Goal: Information Seeking & Learning: Learn about a topic

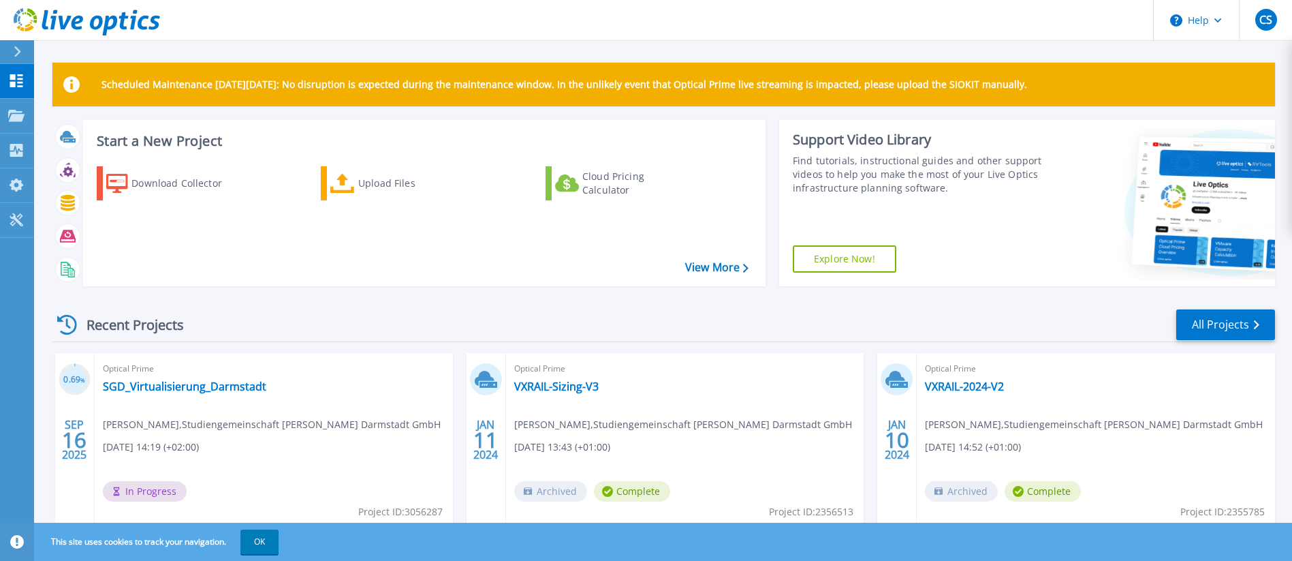
scroll to position [204, 0]
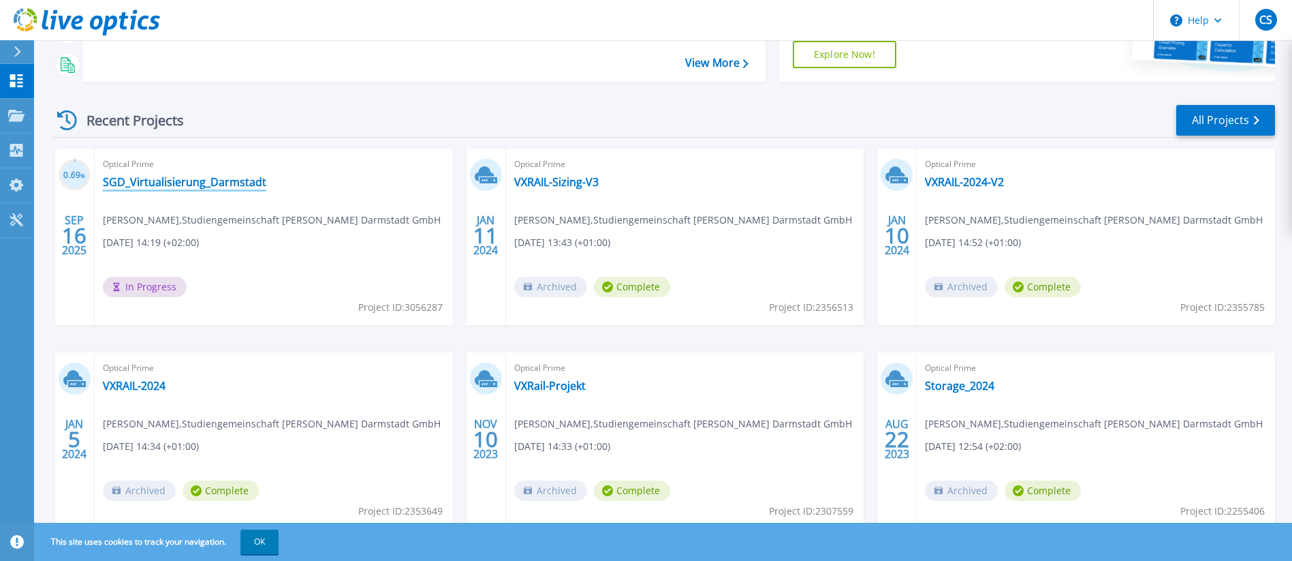
click at [195, 180] on link "SGD_Virtualisierung_Darmstadt" at bounding box center [184, 182] width 163 height 14
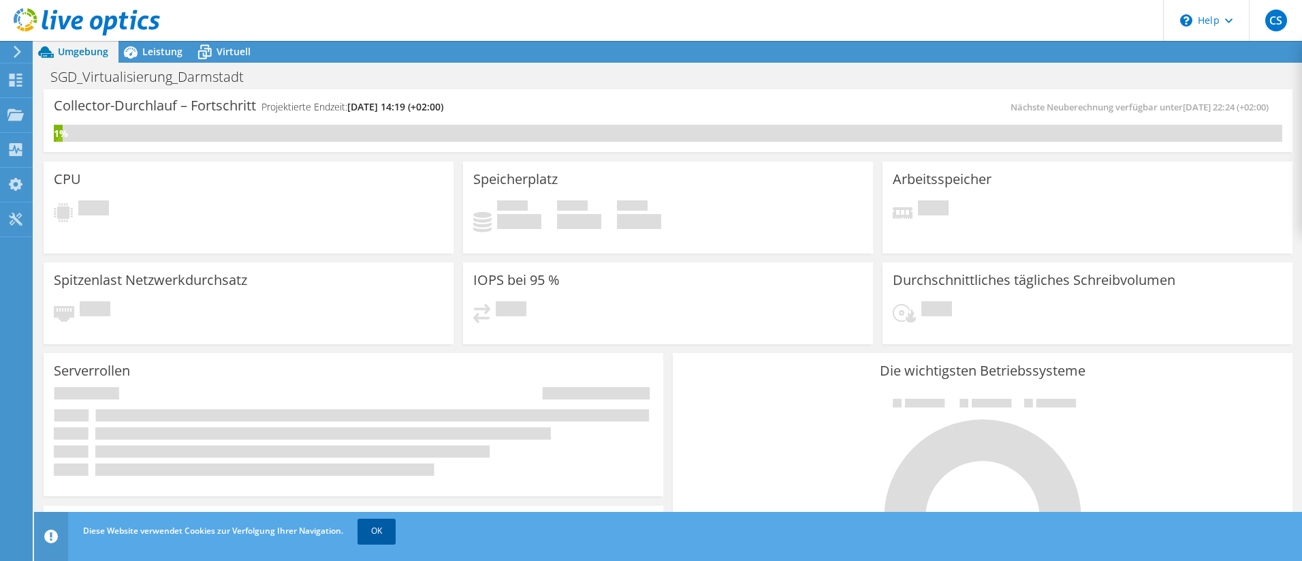
click at [371, 529] on link "OK" at bounding box center [377, 530] width 38 height 25
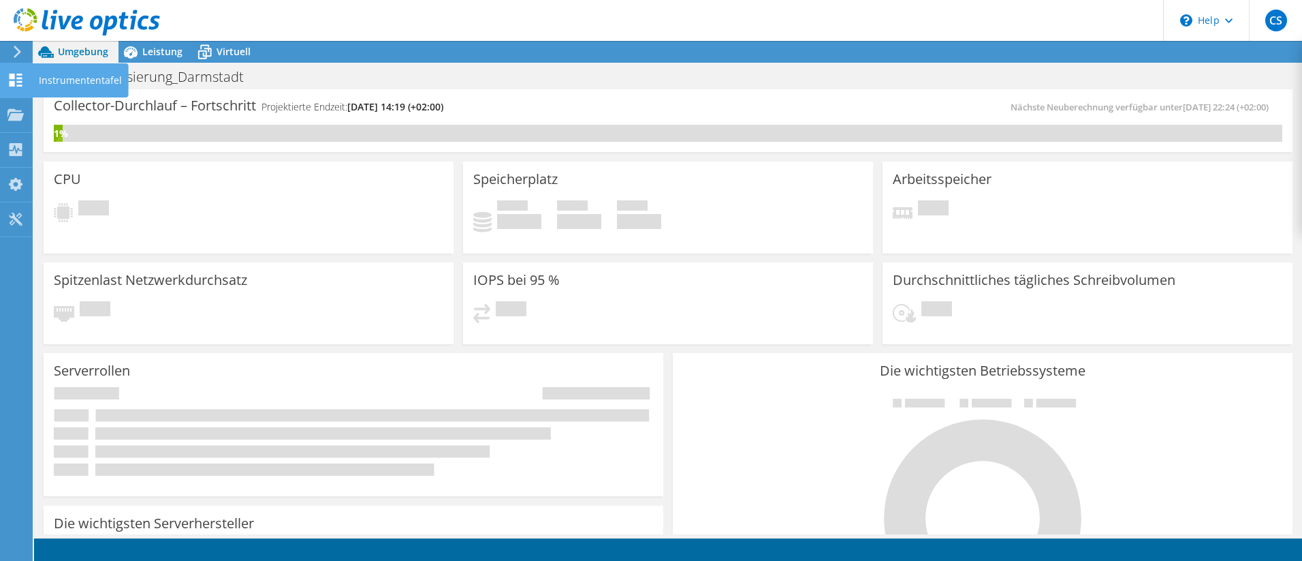
click at [19, 78] on use at bounding box center [16, 80] width 13 height 13
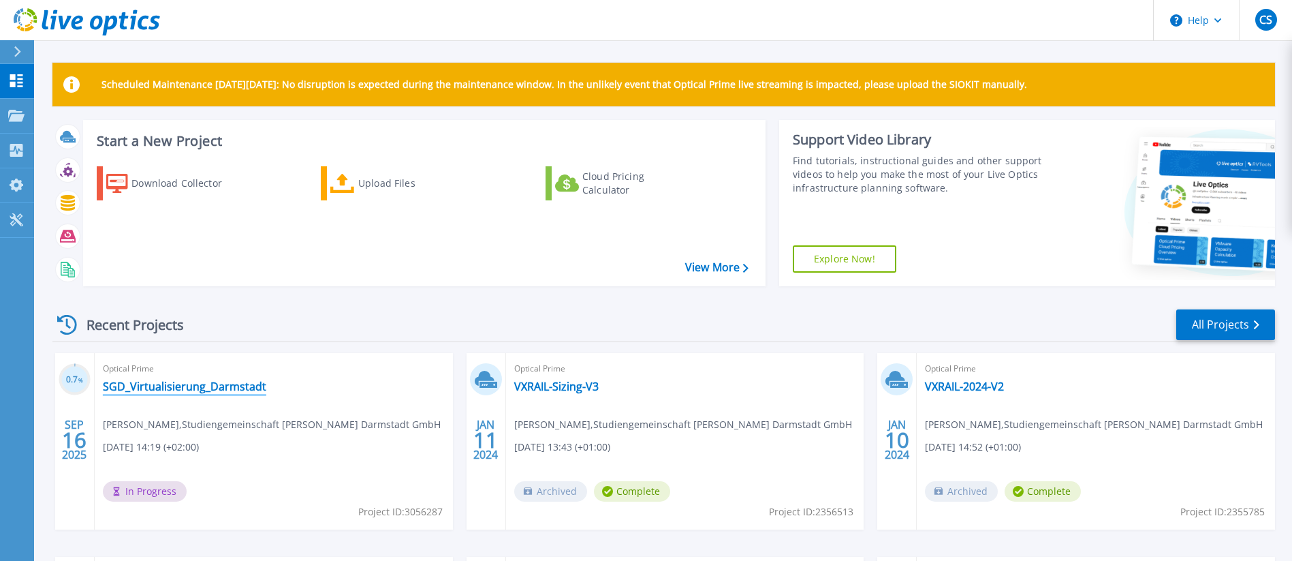
click at [168, 387] on link "SGD_Virtualisierung_Darmstadt" at bounding box center [184, 386] width 163 height 14
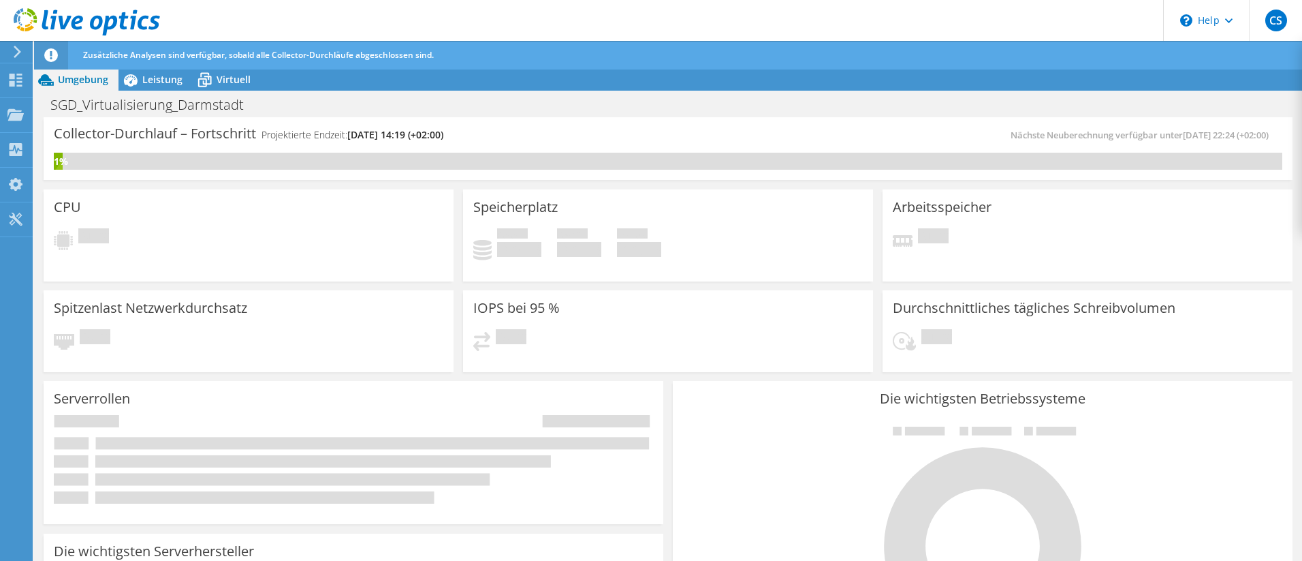
click at [159, 51] on span "Zusätzliche Analysen sind verfügbar, sobald alle Collector-Durchläufe abgeschlo…" at bounding box center [258, 55] width 351 height 12
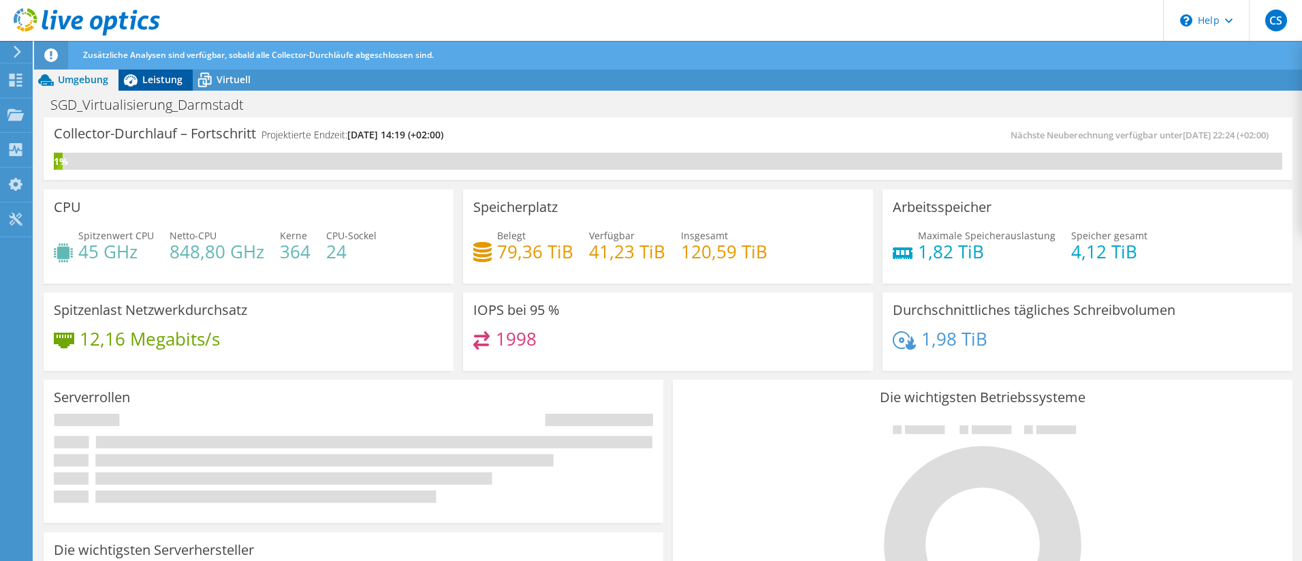
click at [158, 80] on span "Leistung" at bounding box center [162, 79] width 40 height 13
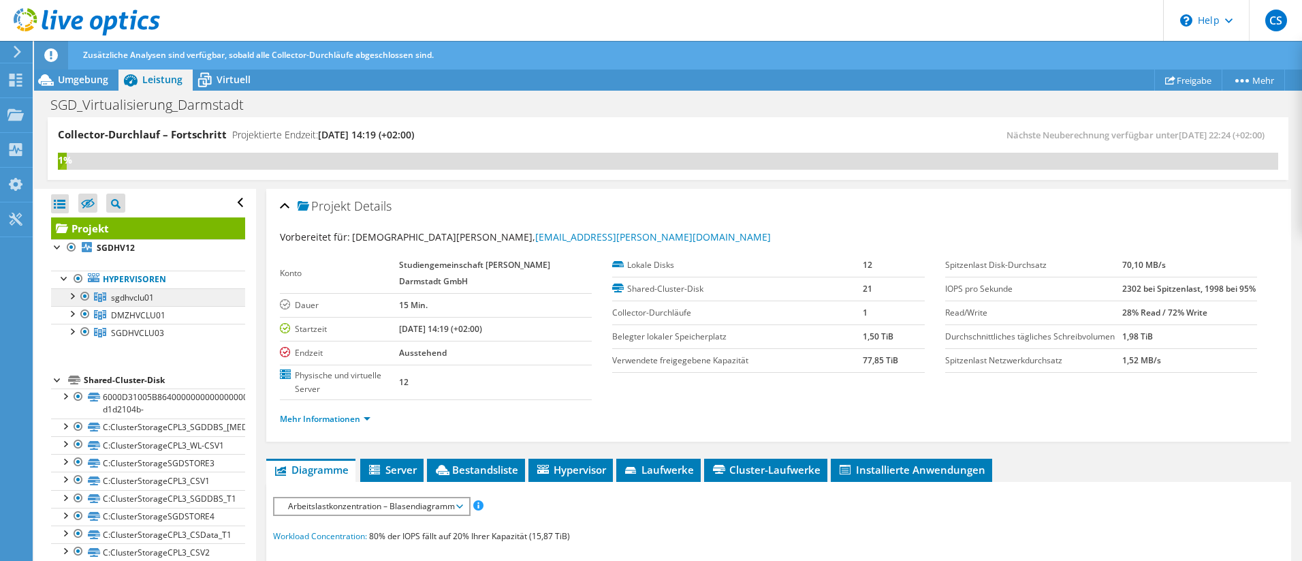
click at [114, 296] on span "sgdhvclu01" at bounding box center [132, 298] width 43 height 12
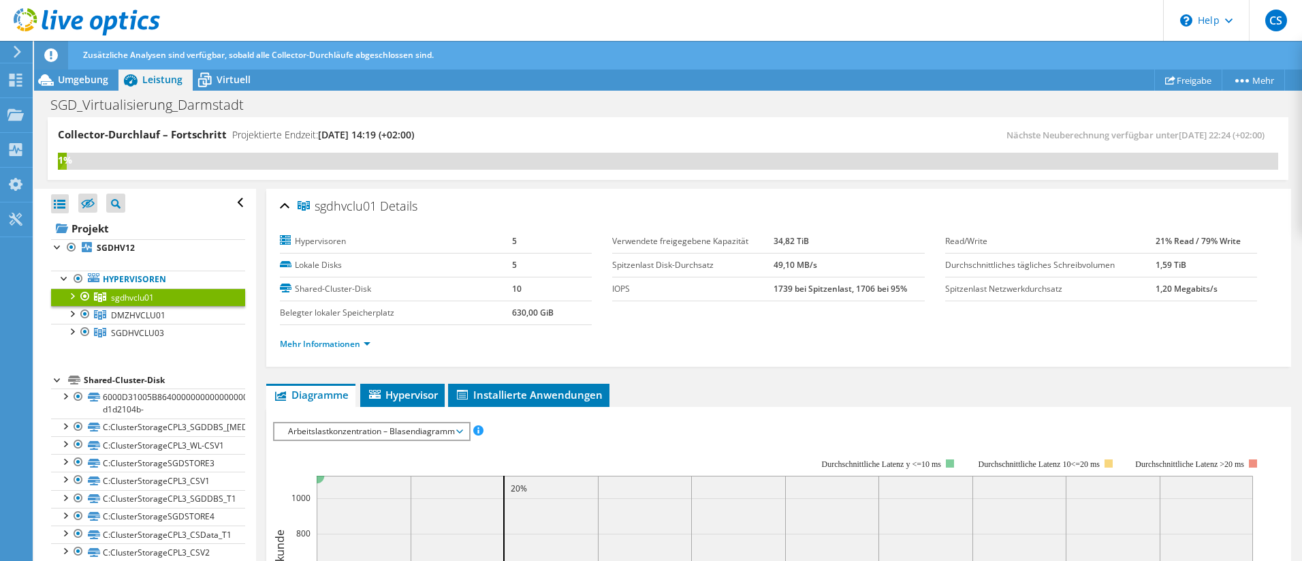
click at [75, 296] on div at bounding box center [72, 295] width 14 height 14
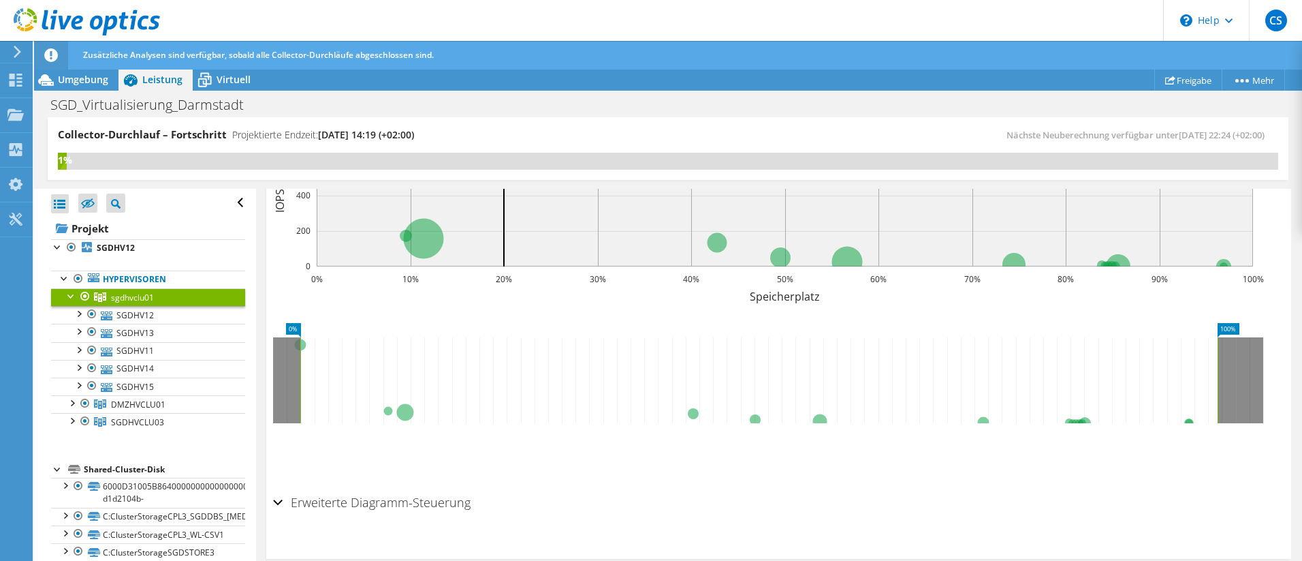
scroll to position [429, 0]
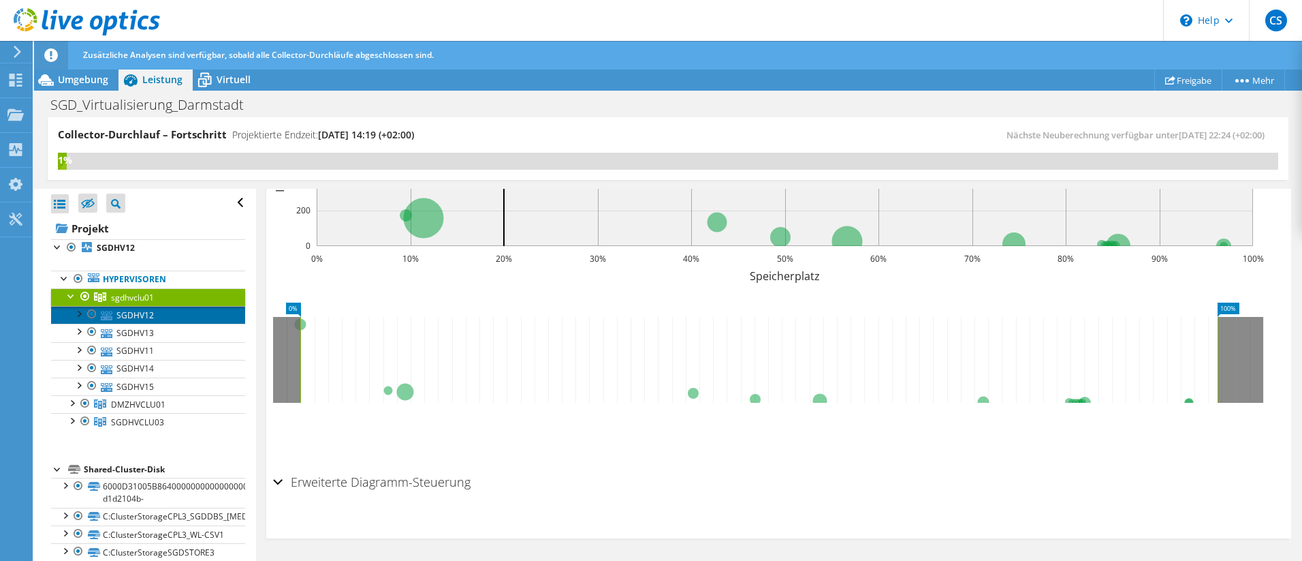
click at [138, 317] on link "SGDHV12" at bounding box center [148, 315] width 194 height 18
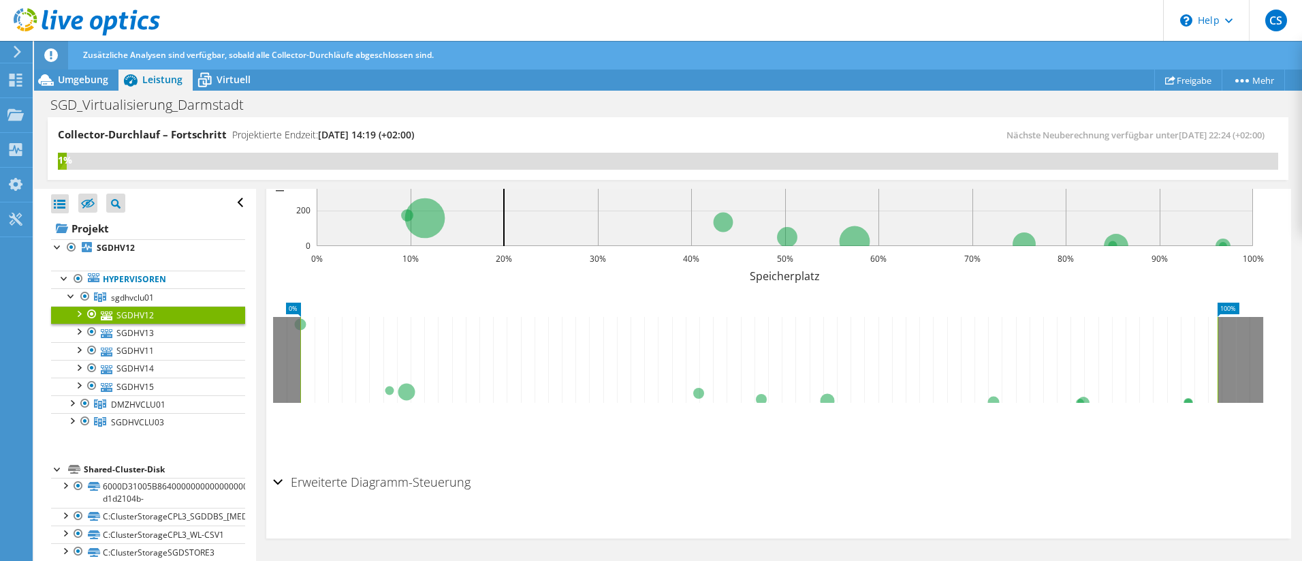
click at [82, 313] on div at bounding box center [79, 313] width 14 height 14
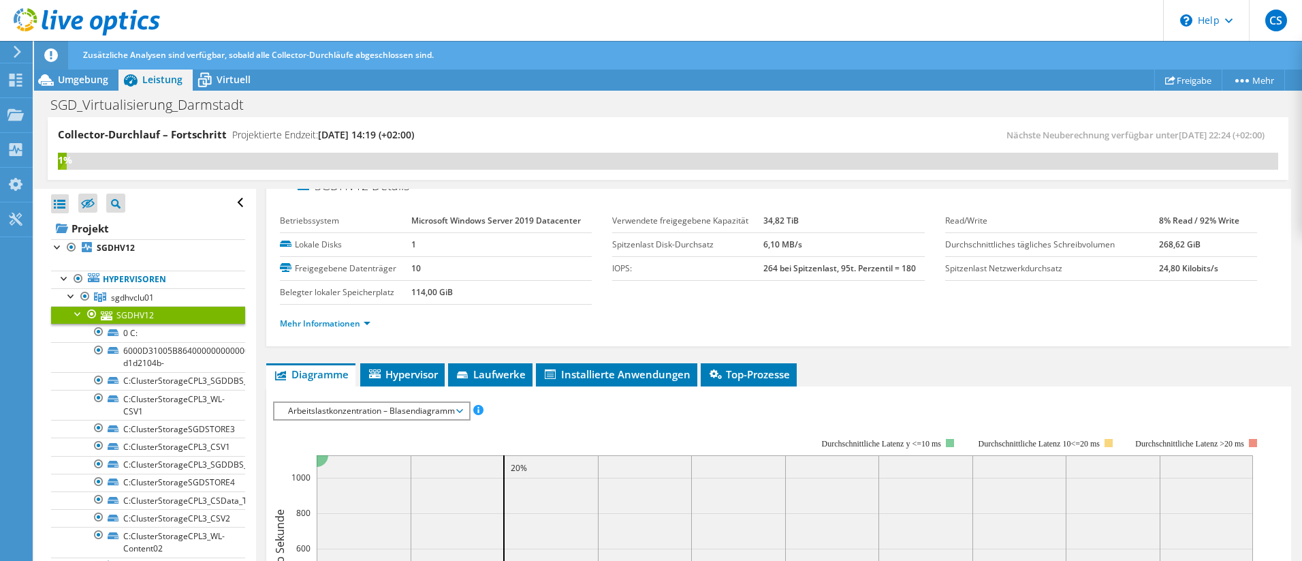
scroll to position [0, 0]
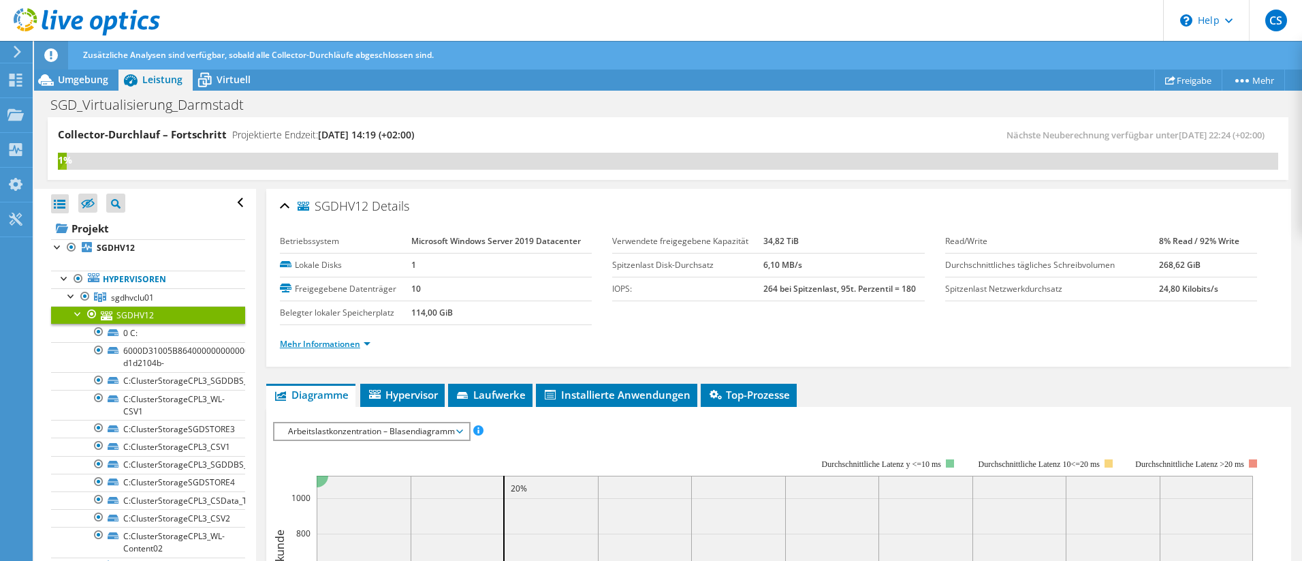
click at [316, 343] on link "Mehr Informationen" at bounding box center [325, 344] width 91 height 12
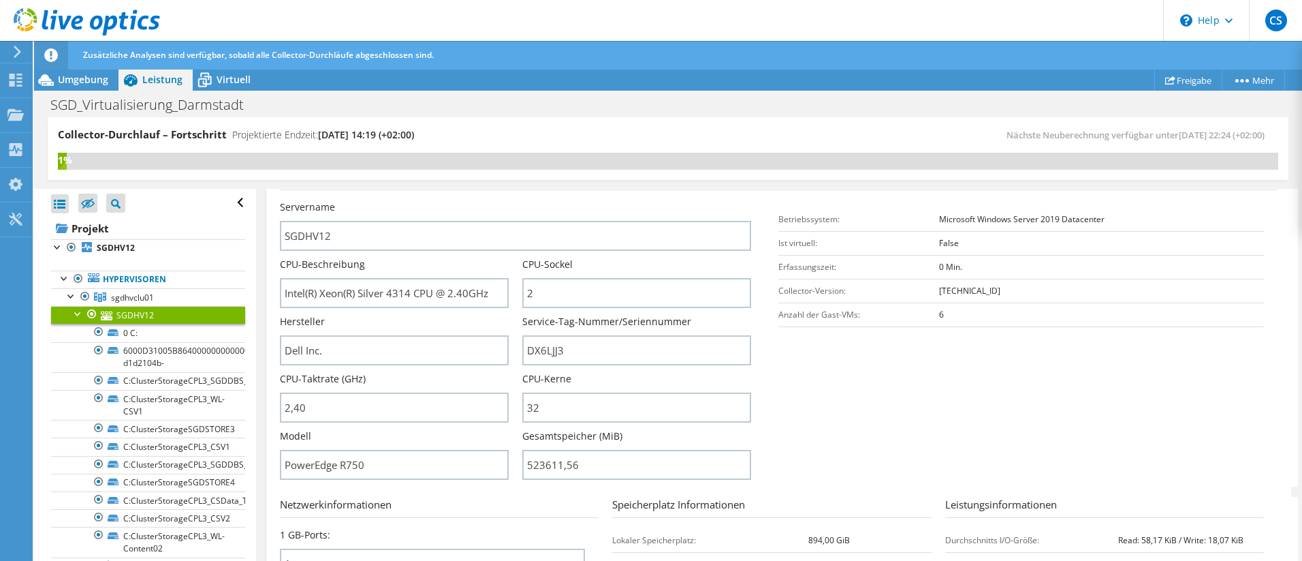
scroll to position [272, 0]
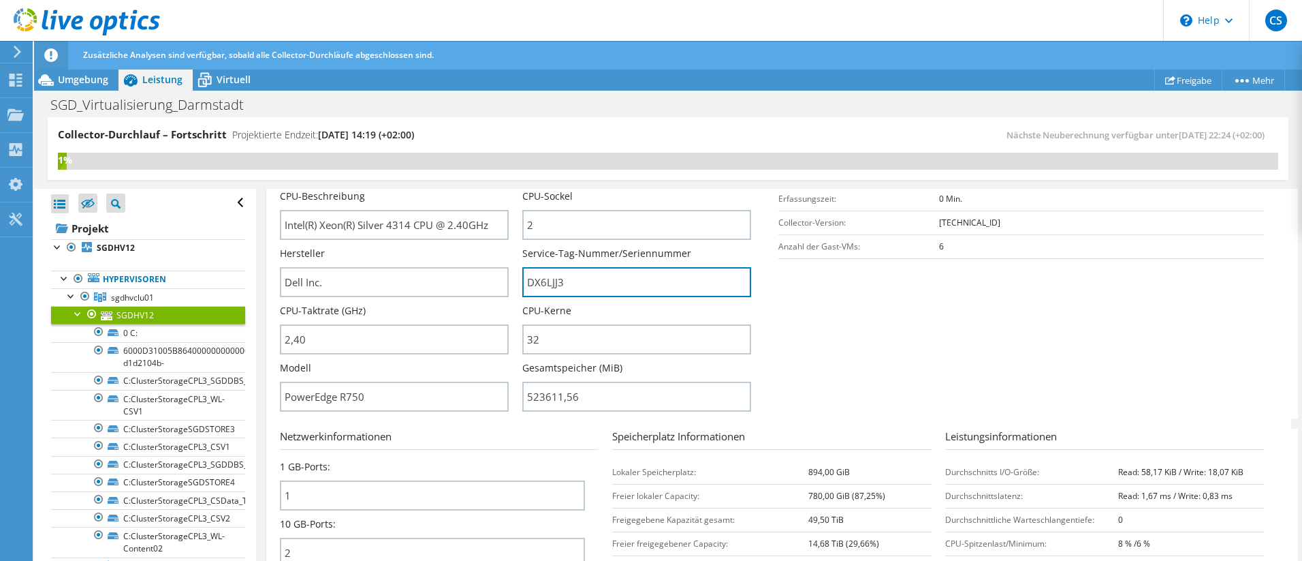
drag, startPoint x: 569, startPoint y: 279, endPoint x: 508, endPoint y: 286, distance: 61.1
click at [499, 132] on div "Servername SGDHV12 CPU-Beschreibung Intel(R) Xeon(R) Silver 4314 CPU @ 2.40GHz …" at bounding box center [523, 132] width 486 height 0
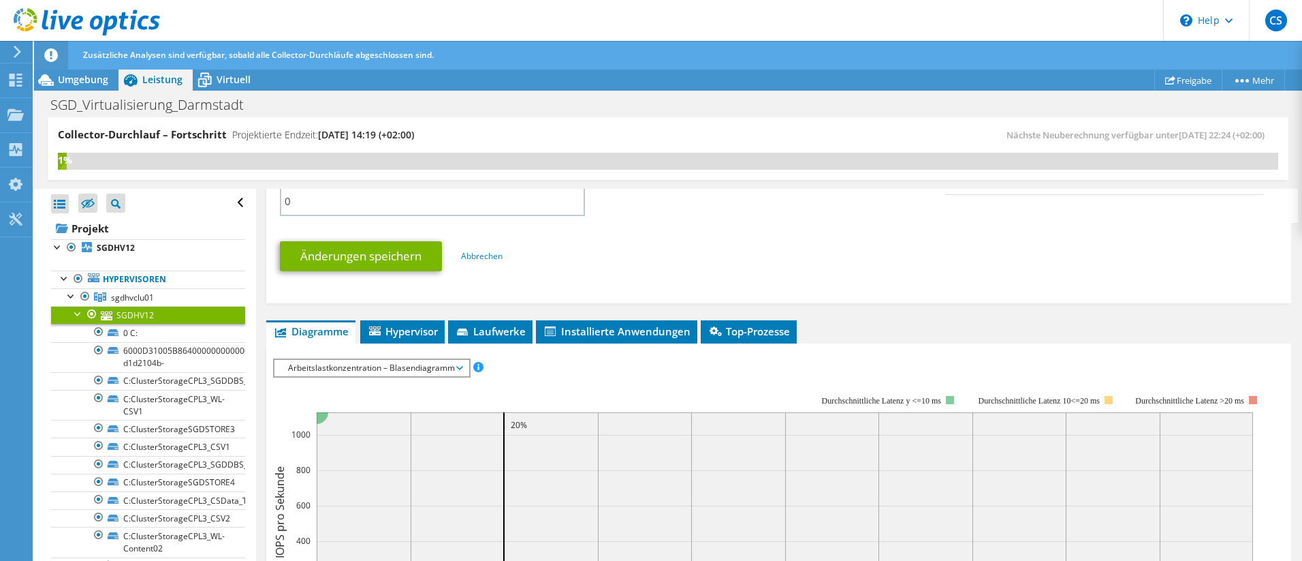
scroll to position [749, 0]
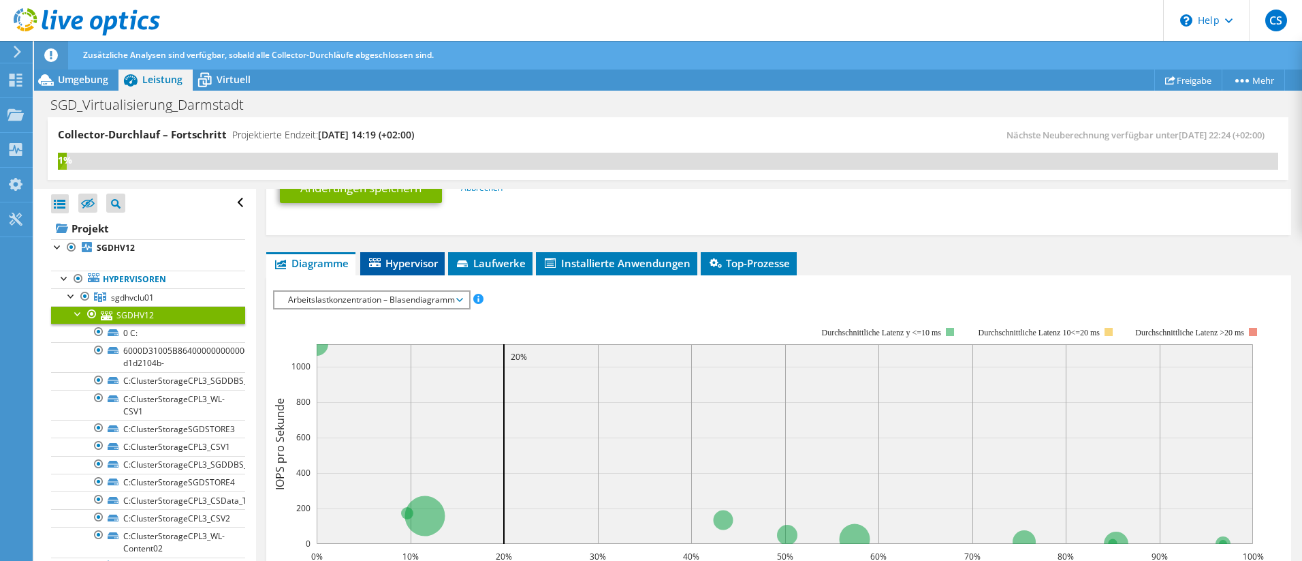
click at [400, 263] on span "Hypervisor" at bounding box center [402, 263] width 71 height 14
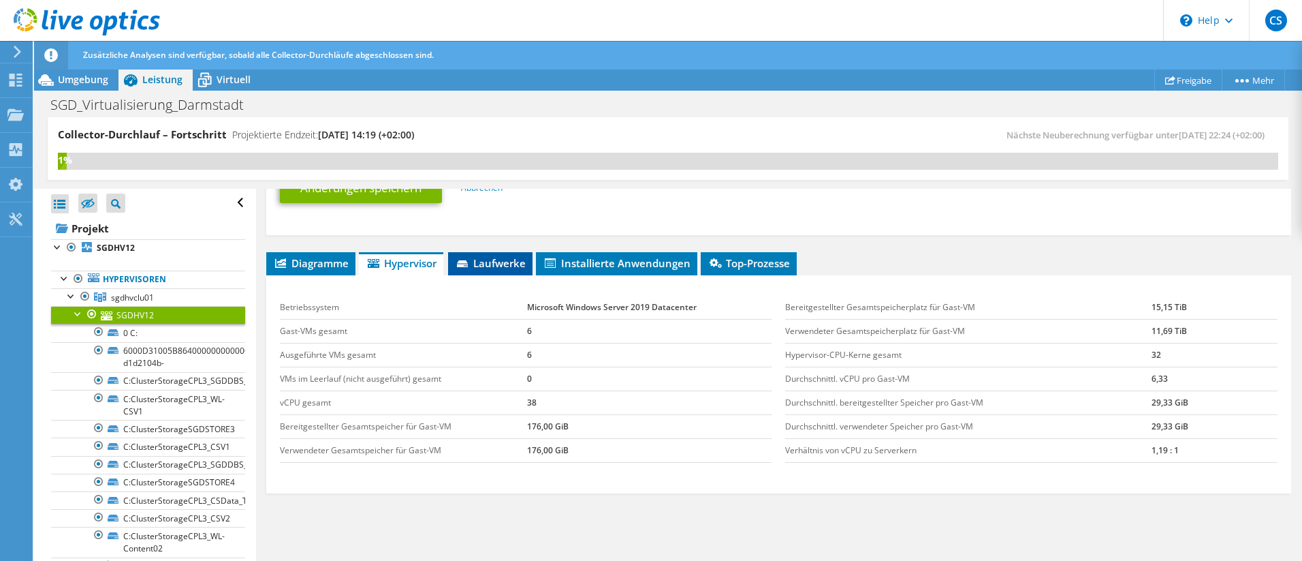
click at [490, 267] on span "Laufwerke" at bounding box center [490, 263] width 71 height 14
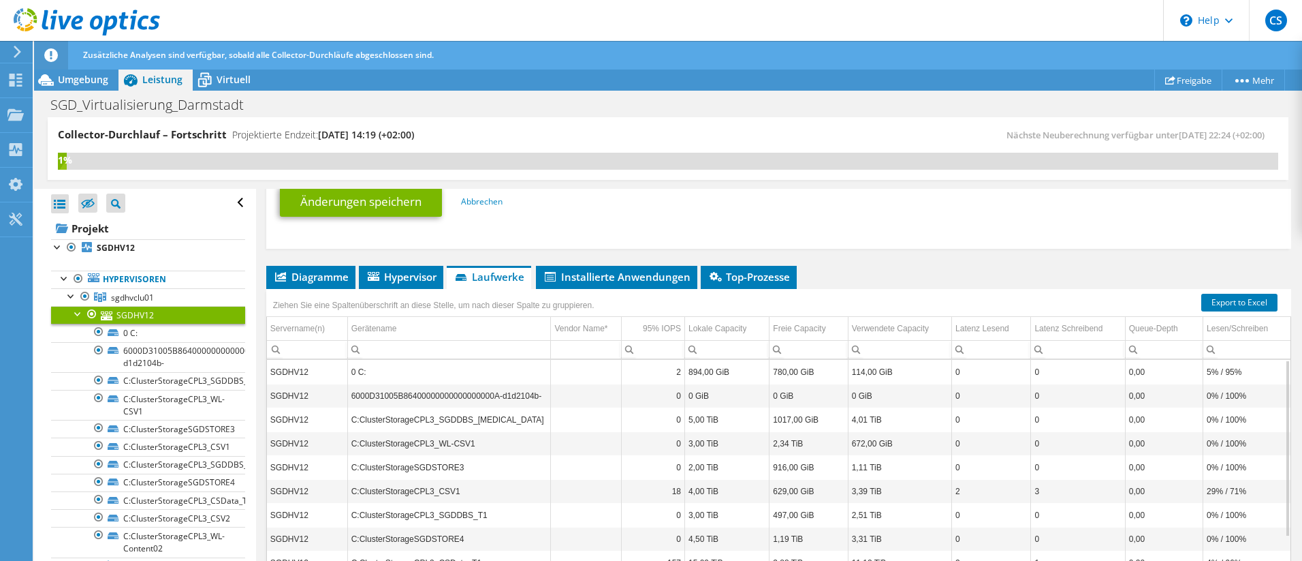
scroll to position [667, 0]
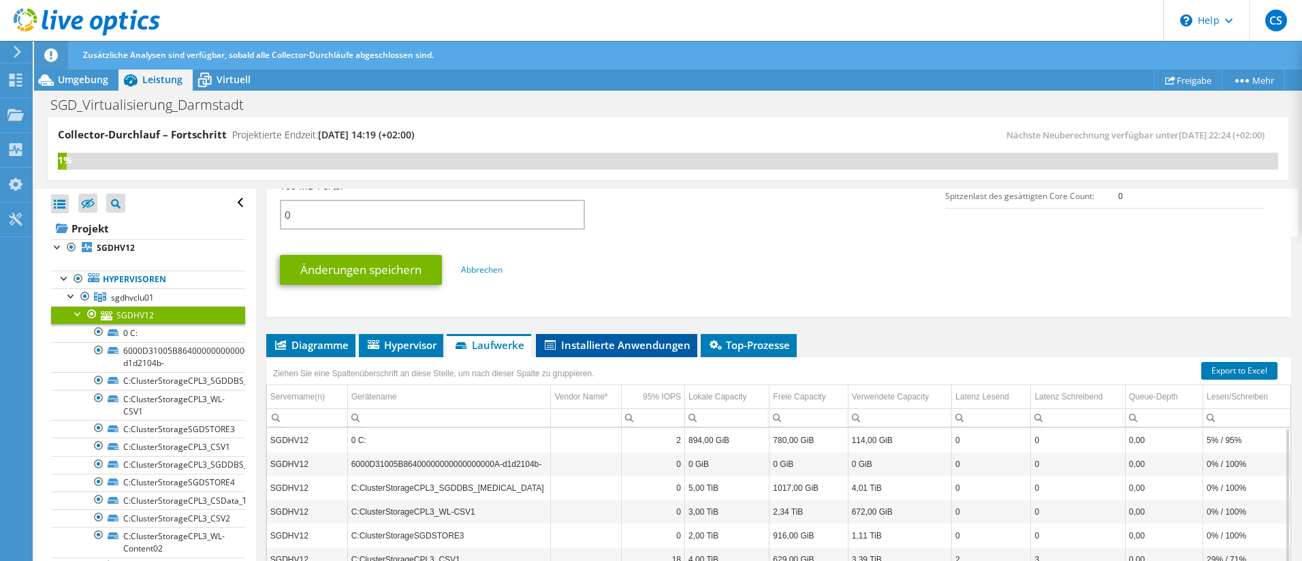
click at [627, 343] on span "Installierte Anwendungen" at bounding box center [617, 345] width 148 height 14
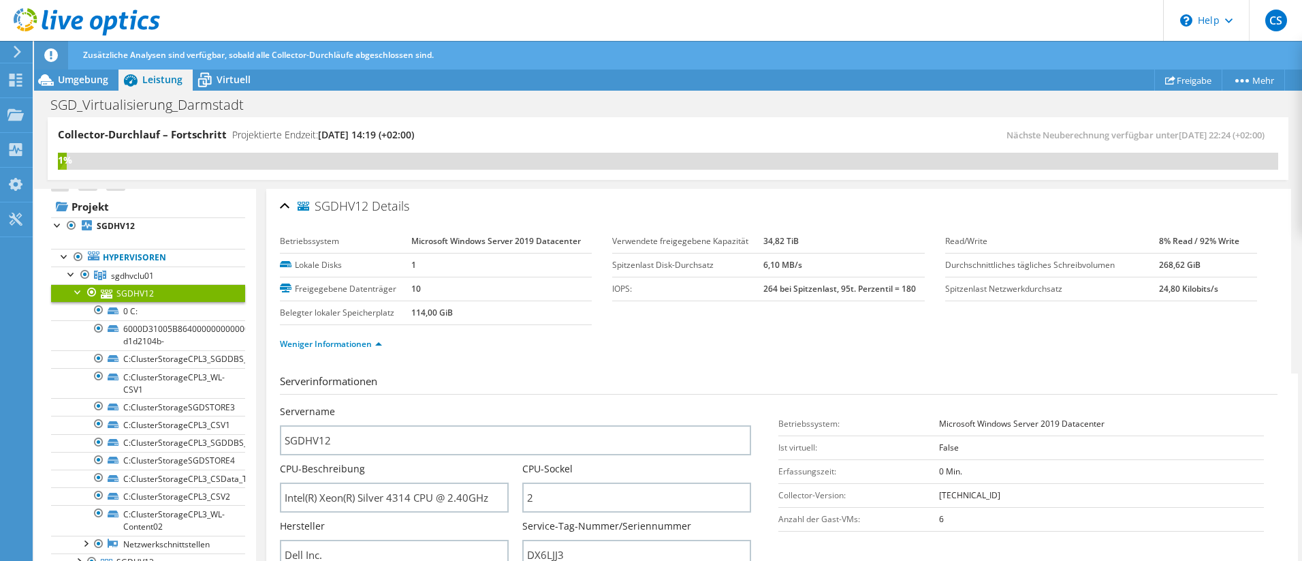
scroll to position [24, 0]
click at [74, 290] on div at bounding box center [79, 289] width 14 height 14
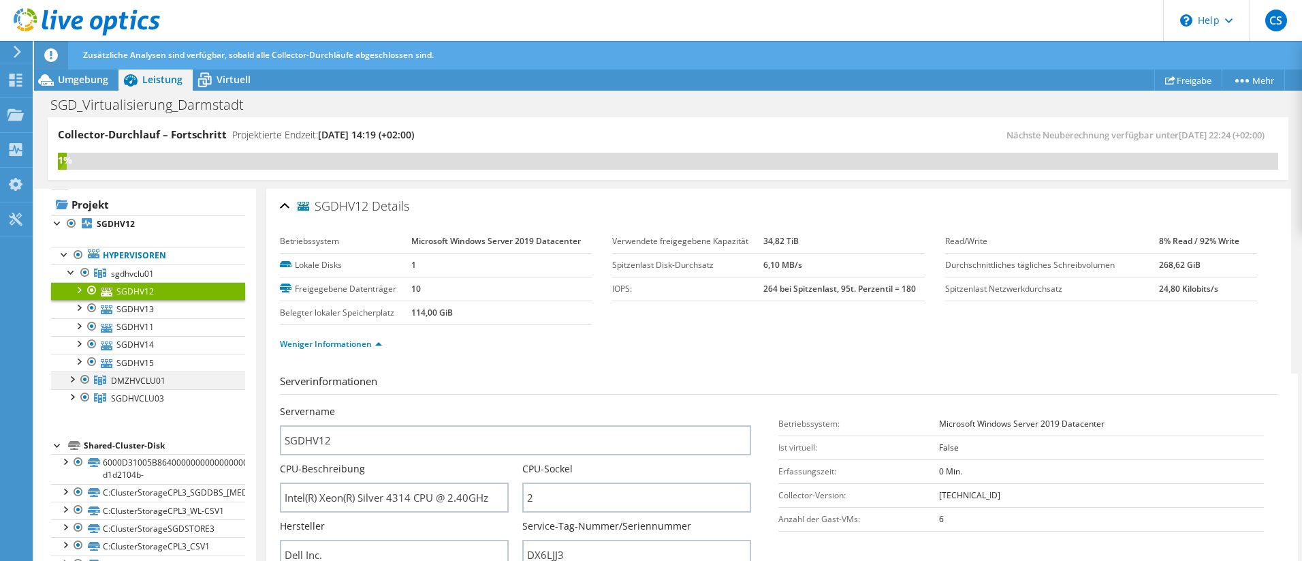
click at [72, 377] on div at bounding box center [72, 378] width 14 height 14
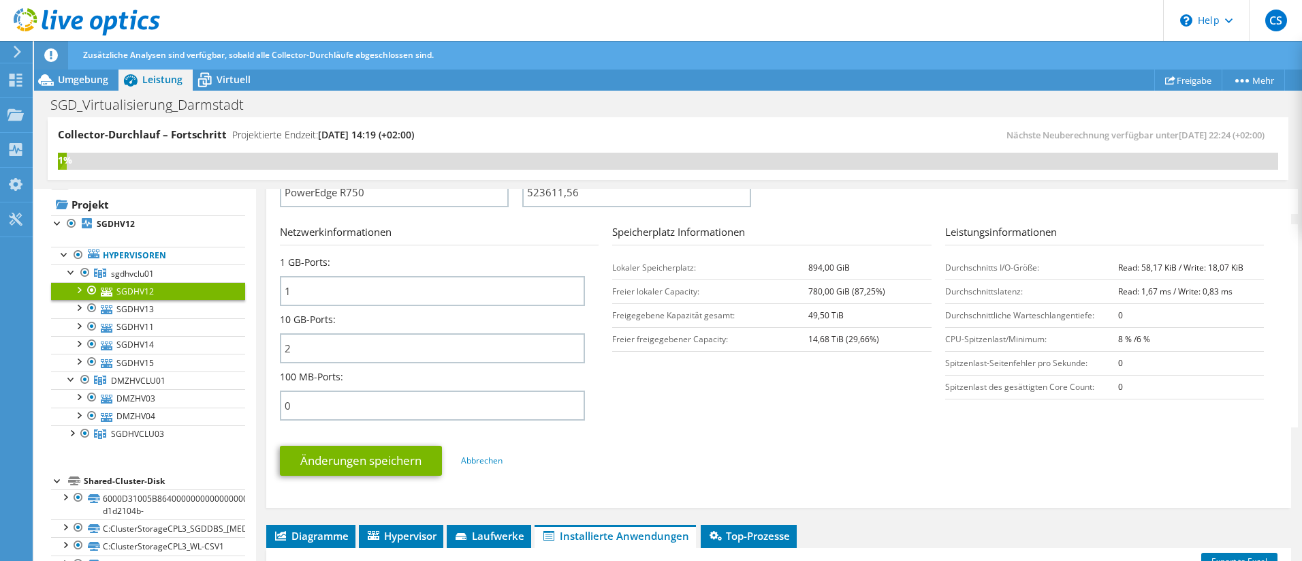
scroll to position [545, 0]
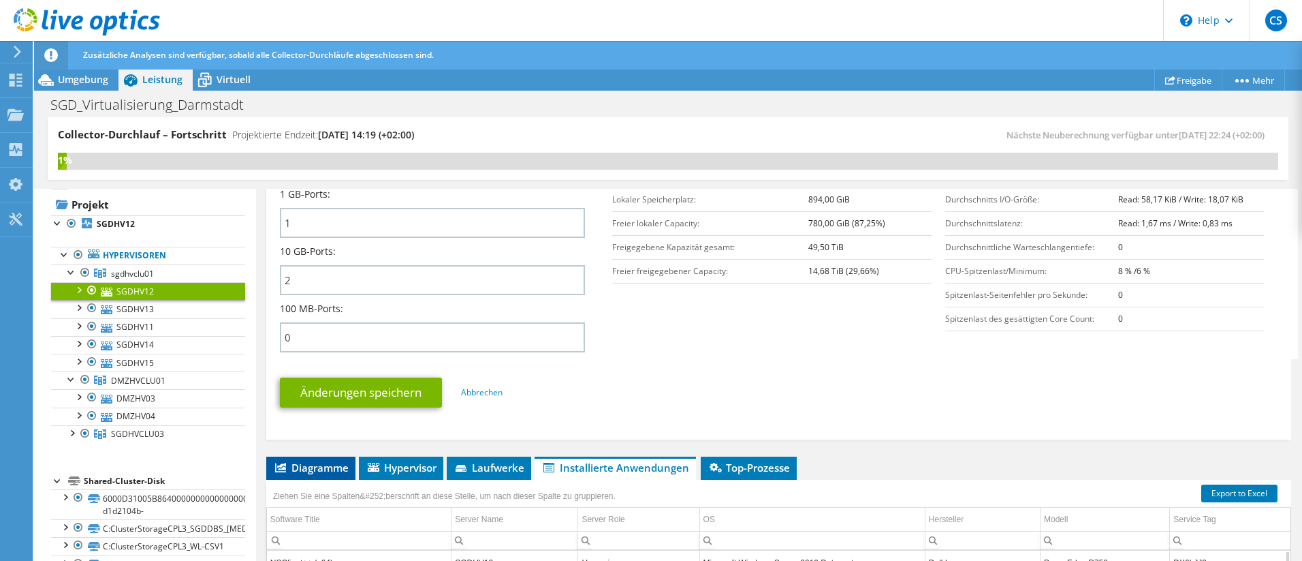
click at [303, 468] on span "Diagramme" at bounding box center [311, 467] width 76 height 14
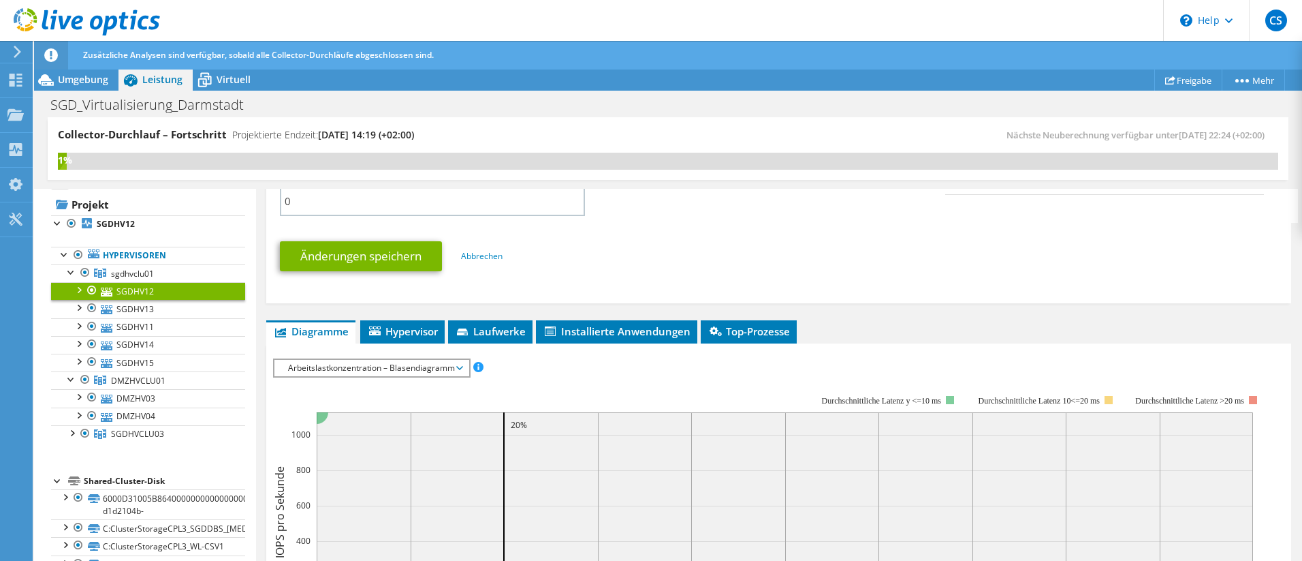
scroll to position [749, 0]
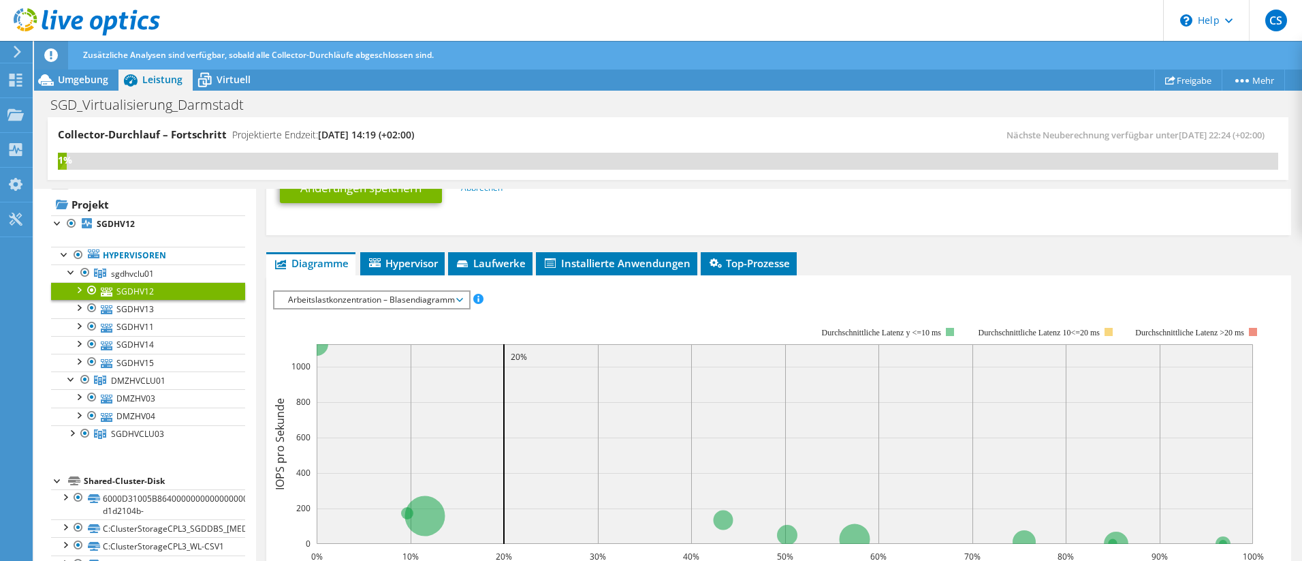
click at [372, 300] on span "Arbeitslastkonzentration – Blasendiagramm" at bounding box center [371, 300] width 180 height 16
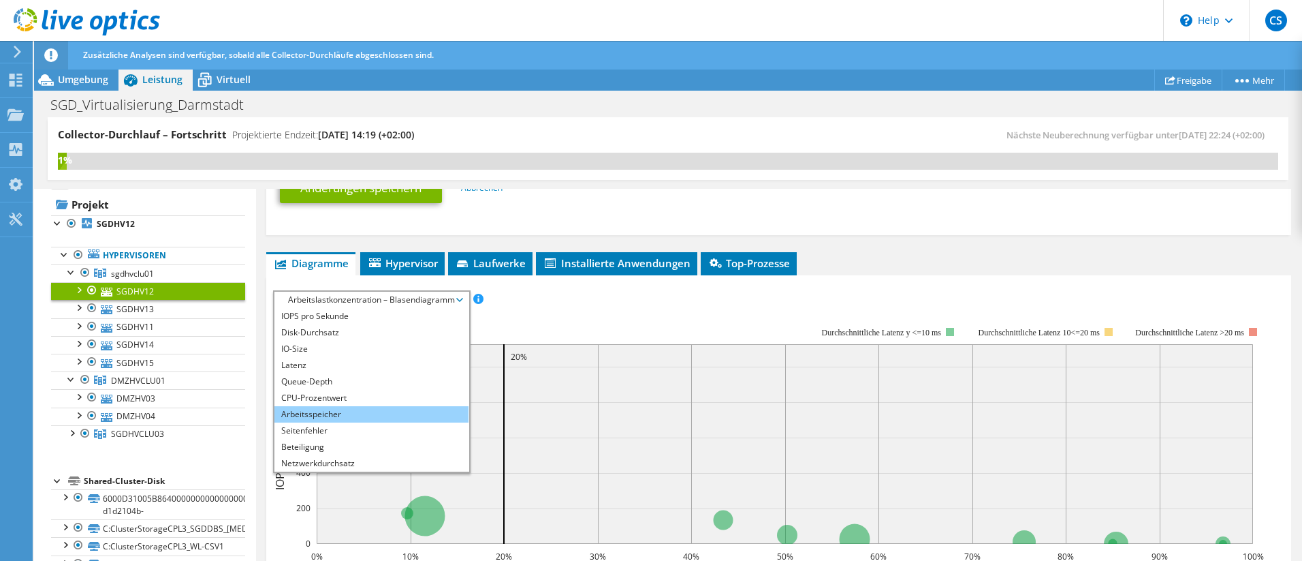
click at [320, 416] on li "Arbeitsspeicher" at bounding box center [371, 414] width 194 height 16
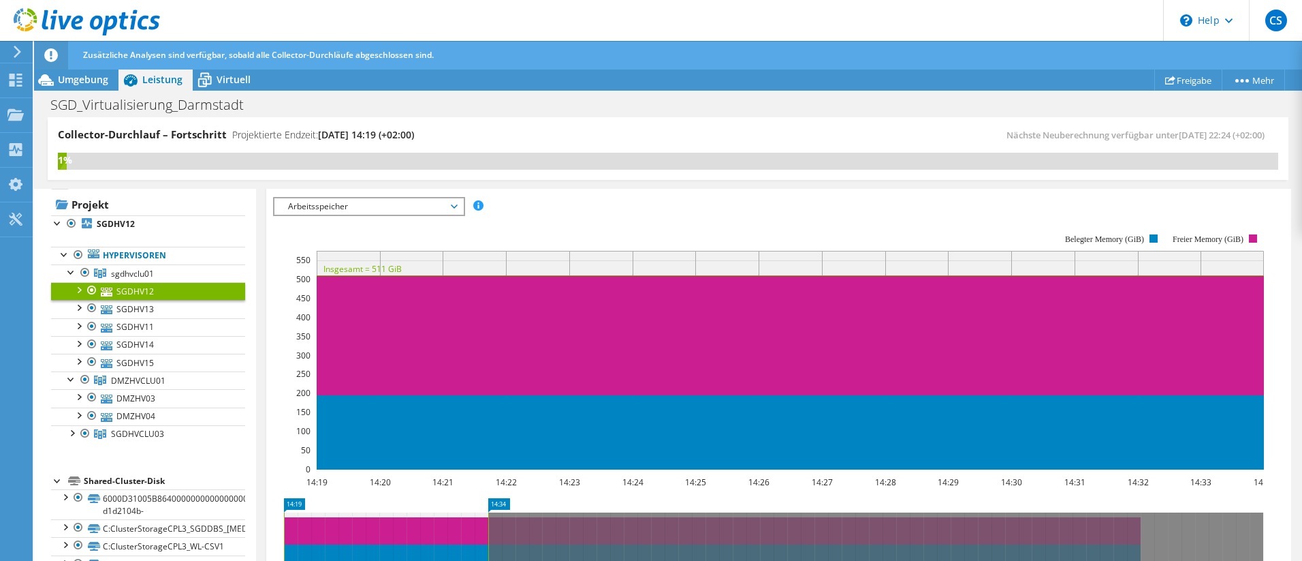
scroll to position [774, 0]
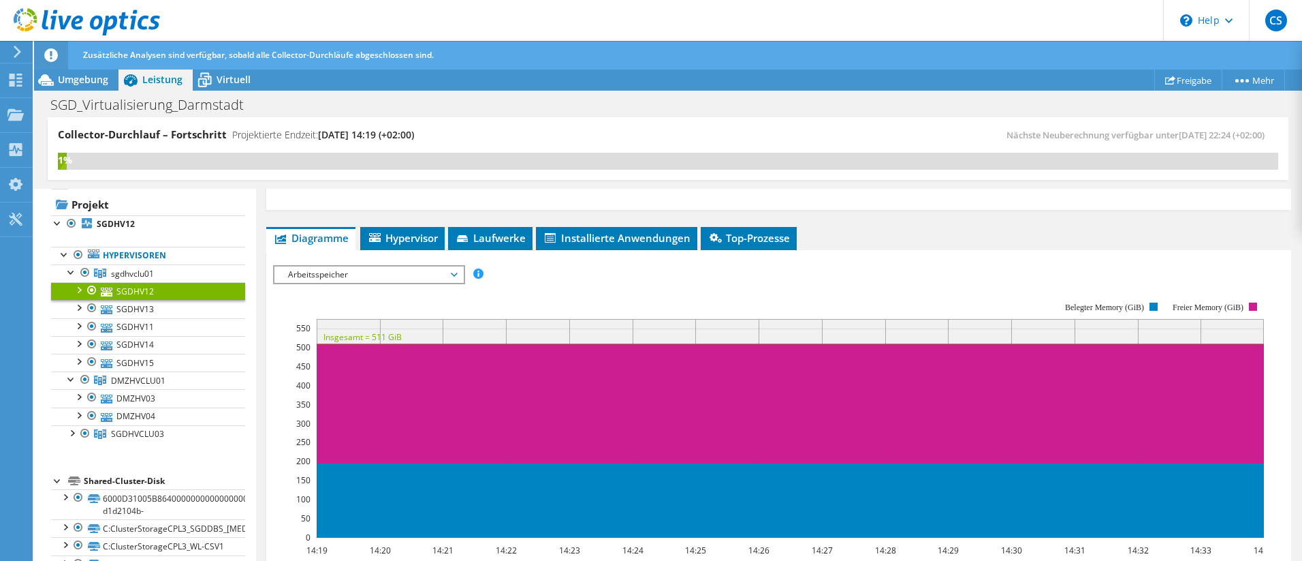
drag, startPoint x: 325, startPoint y: 281, endPoint x: 304, endPoint y: 281, distance: 21.1
click at [310, 280] on span "Arbeitsspeicher" at bounding box center [368, 274] width 175 height 16
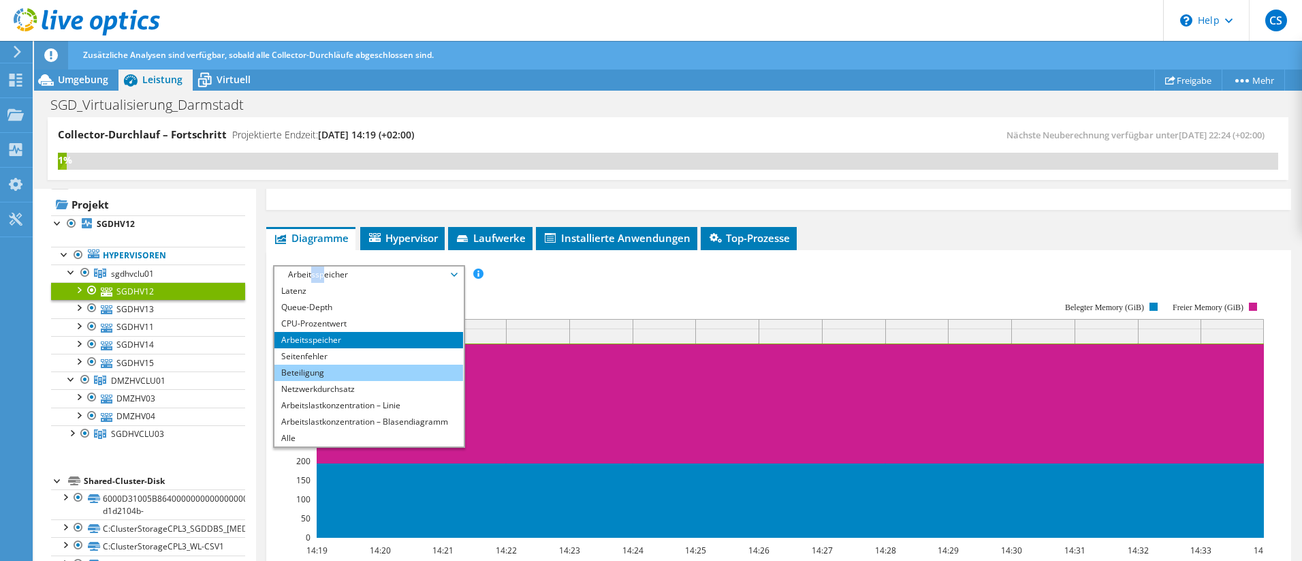
scroll to position [0, 0]
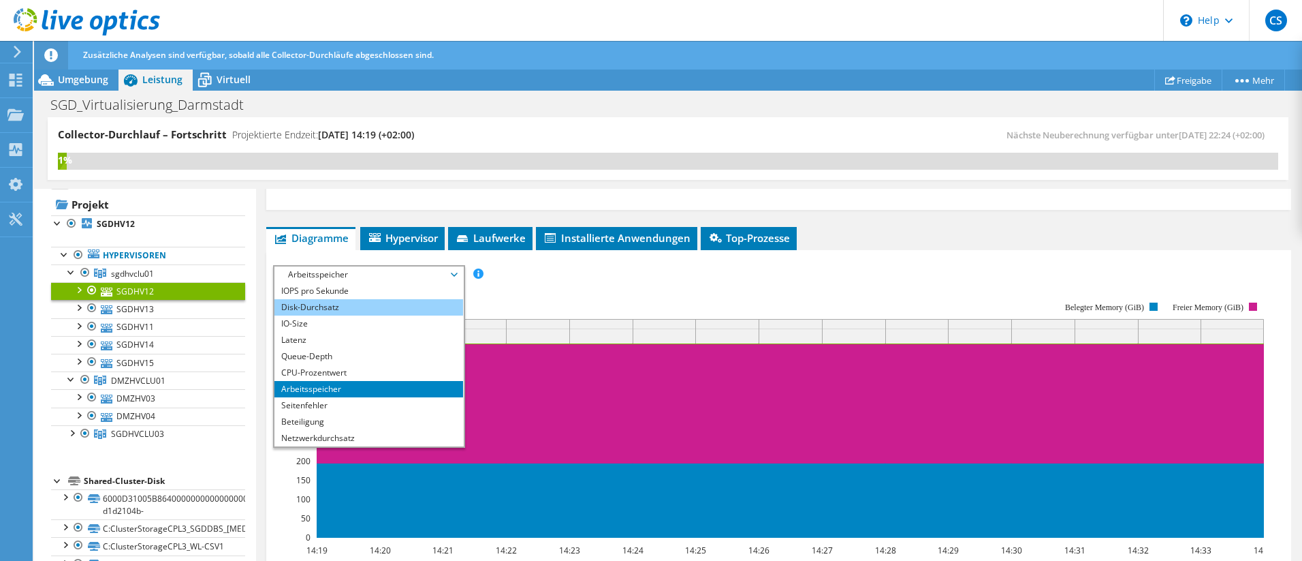
click at [300, 306] on li "Disk-Durchsatz" at bounding box center [368, 307] width 189 height 16
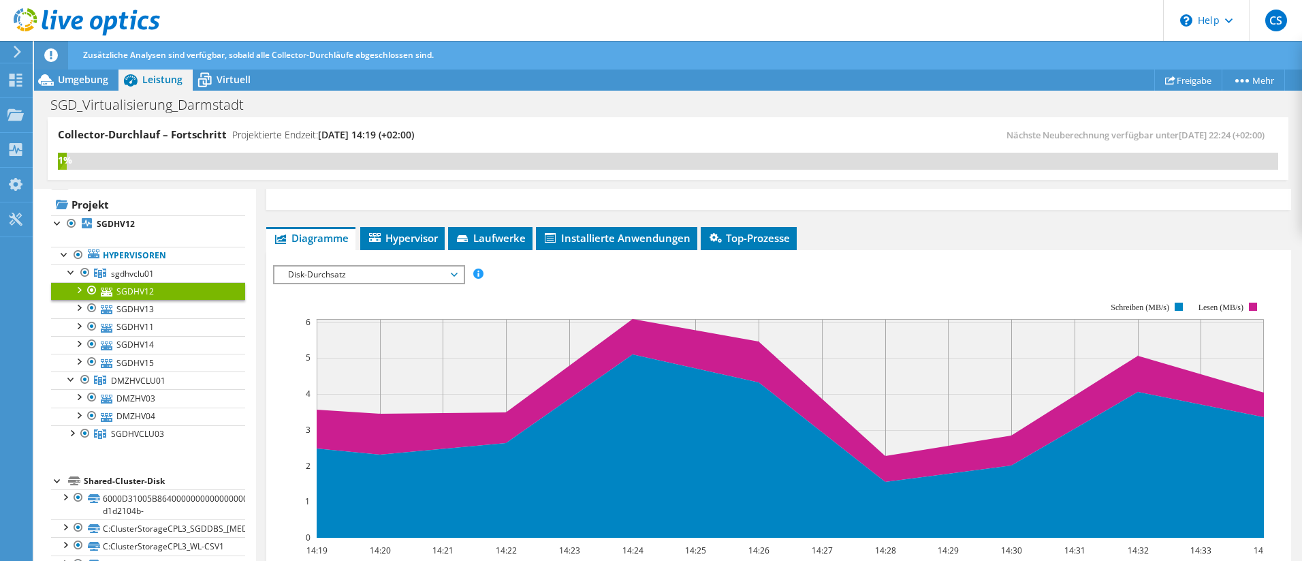
click at [310, 274] on span "Disk-Durchsatz" at bounding box center [368, 274] width 175 height 16
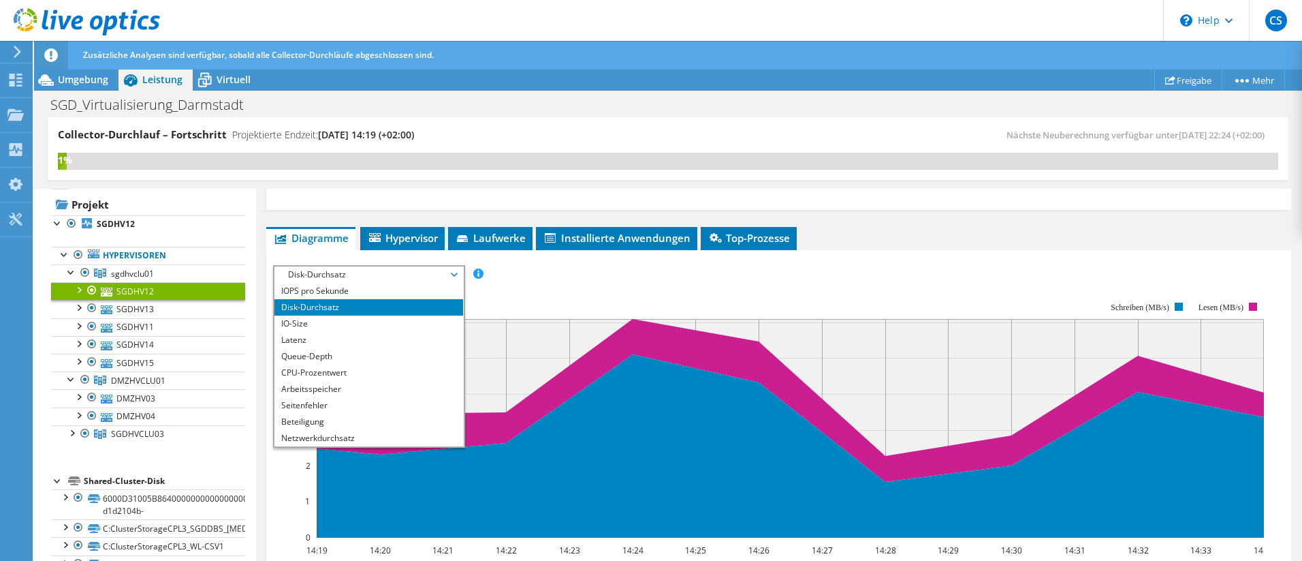
scroll to position [706, 0]
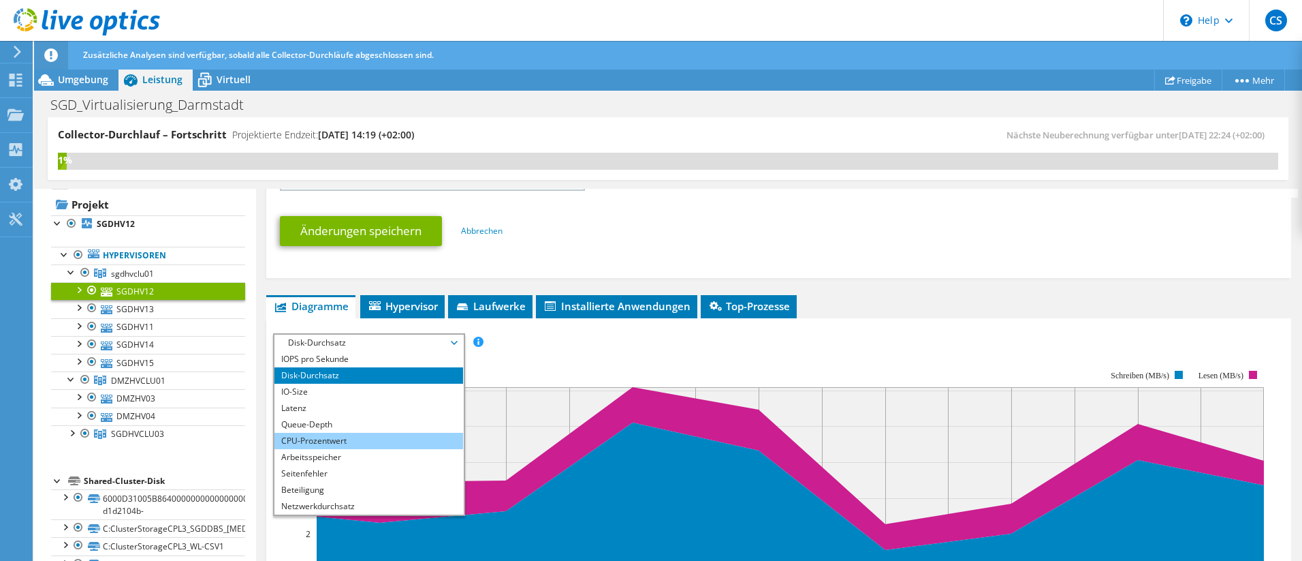
click at [319, 433] on li "CPU-Prozentwert" at bounding box center [368, 441] width 189 height 16
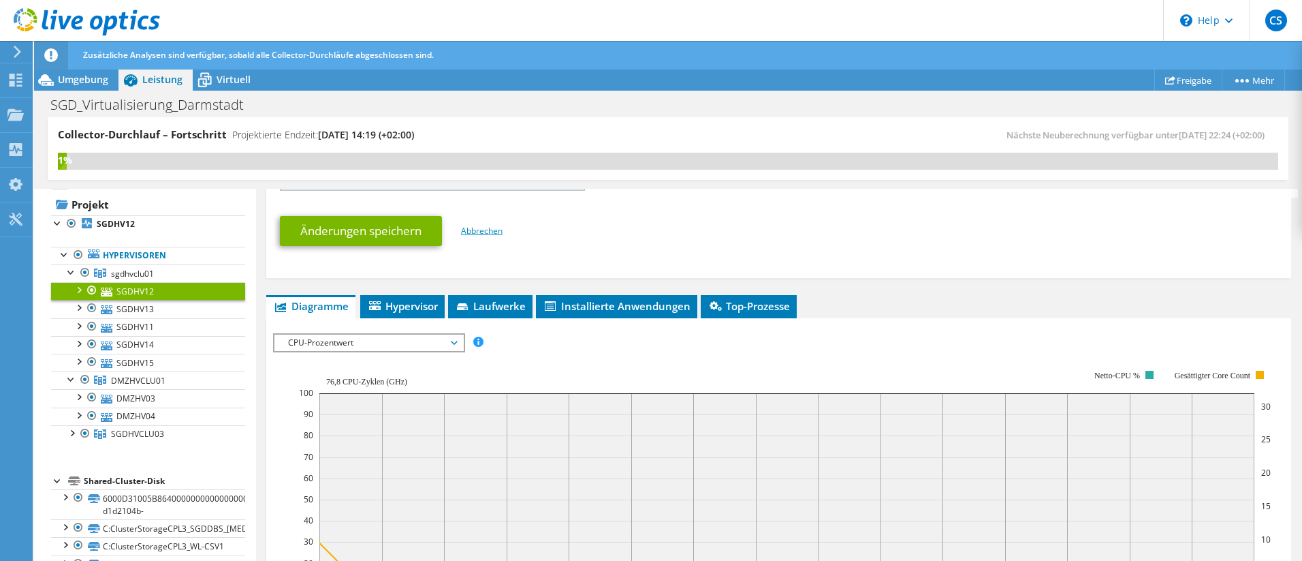
click at [475, 230] on link "Abbrechen" at bounding box center [482, 231] width 42 height 12
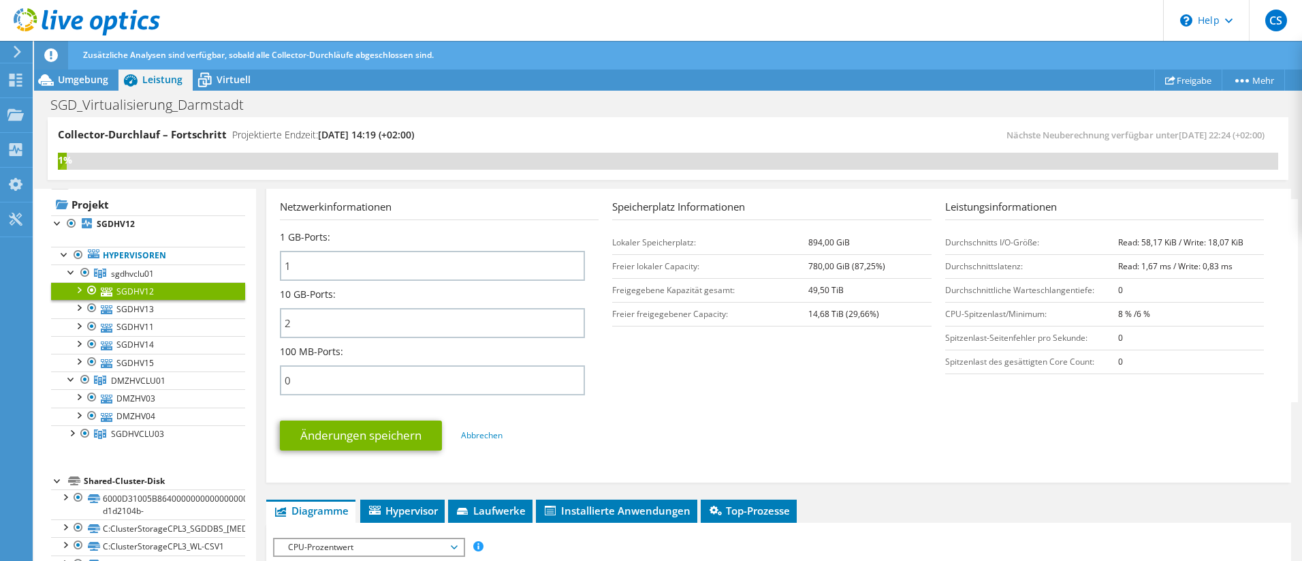
click at [796, 397] on section "Netzwerkinformationen 1 GB-Ports: 1 10 GB-Ports: 2 100 MB-Ports: 0 Speicherplat…" at bounding box center [782, 300] width 1005 height 203
